Goal: Task Accomplishment & Management: Manage account settings

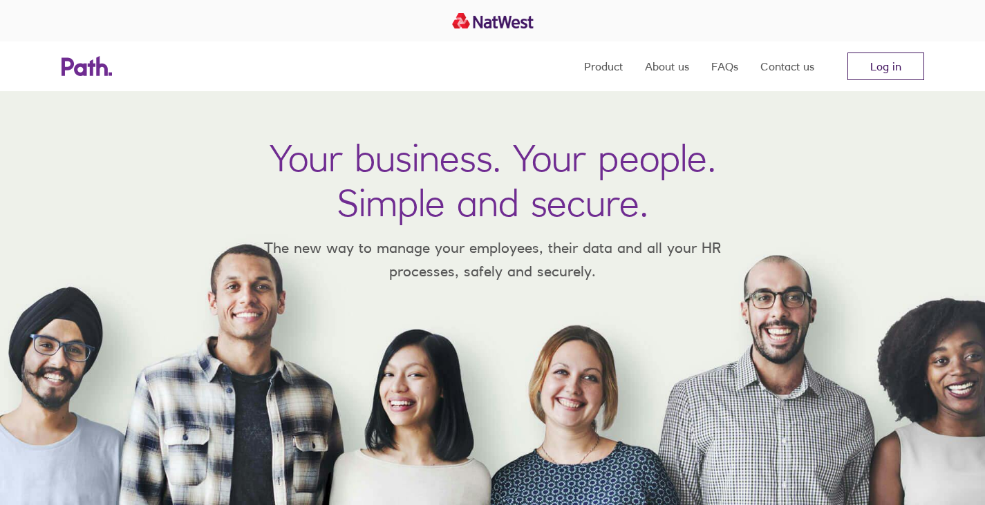
click at [911, 71] on link "Log in" at bounding box center [886, 67] width 77 height 28
click at [920, 62] on link "Log in" at bounding box center [886, 67] width 77 height 28
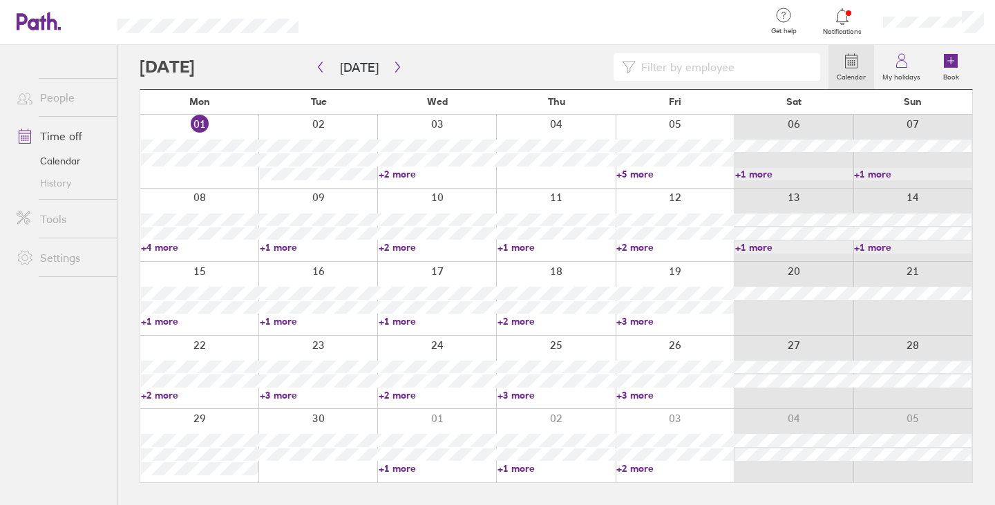
click at [637, 174] on link "+5 more" at bounding box center [676, 174] width 118 height 12
